Goal: Understand process/instructions: Learn how to perform a task or action

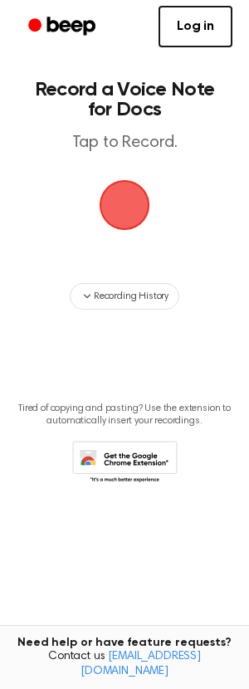
click at [114, 213] on span "button" at bounding box center [124, 205] width 56 height 56
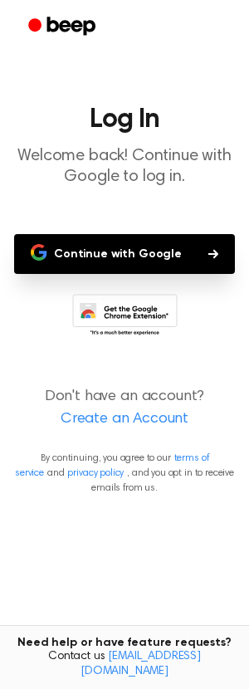
click at [45, 246] on icon "button" at bounding box center [38, 247] width 13 height 7
